Goal: Transaction & Acquisition: Book appointment/travel/reservation

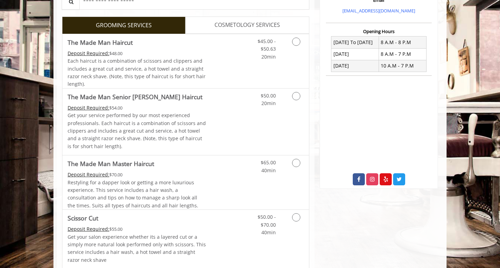
scroll to position [158, 0]
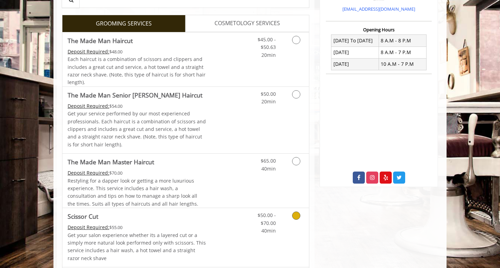
click at [208, 218] on link "Discounted Price" at bounding box center [226, 237] width 41 height 59
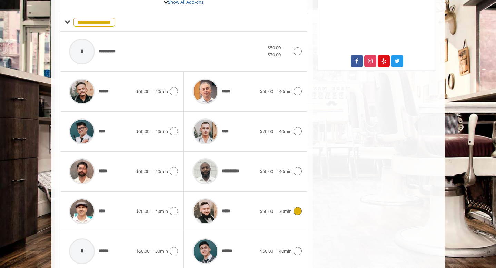
scroll to position [302, 0]
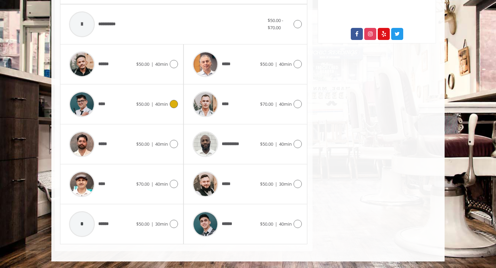
click at [119, 101] on div "****" at bounding box center [101, 104] width 71 height 33
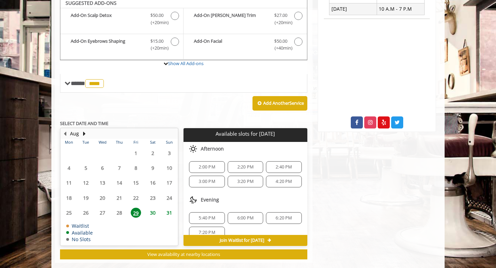
scroll to position [210, 0]
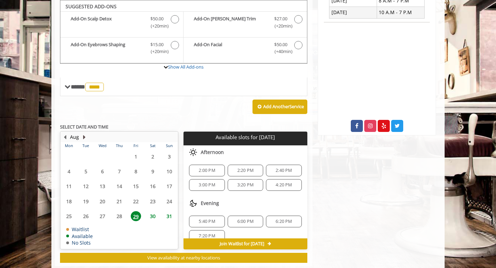
click at [84, 138] on button "Next Month" at bounding box center [84, 137] width 6 height 8
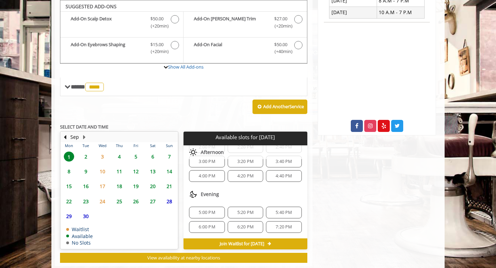
scroll to position [0, 0]
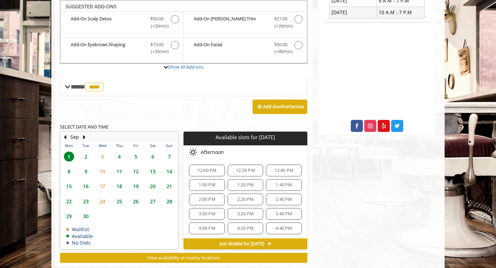
click at [264, 245] on span "Join Waitlist for Mon, Sep 01 2025" at bounding box center [242, 244] width 44 height 6
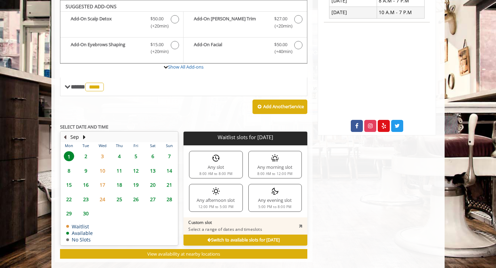
click at [66, 137] on button "Previous Month" at bounding box center [65, 137] width 6 height 8
click at [84, 137] on button "Next Month" at bounding box center [84, 137] width 6 height 8
